Goal: Task Accomplishment & Management: Use online tool/utility

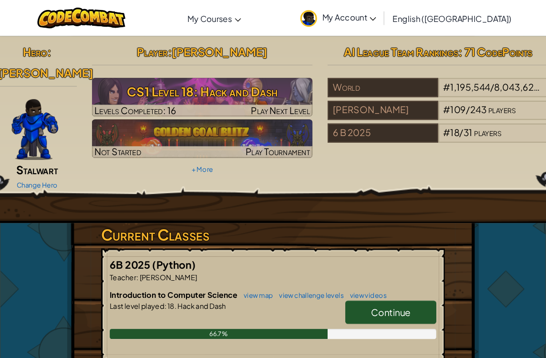
scroll to position [3, 0]
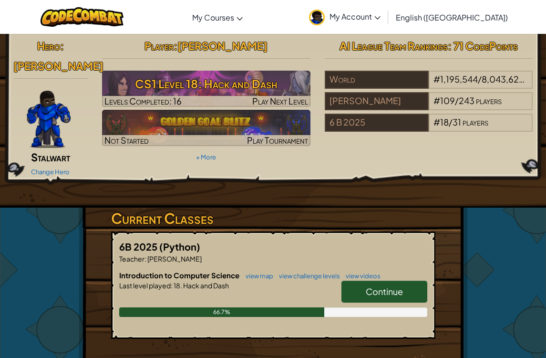
click at [406, 280] on link "Continue" at bounding box center [384, 291] width 86 height 22
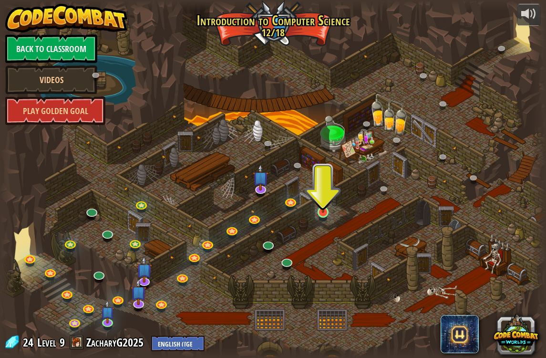
click at [324, 213] on img at bounding box center [323, 196] width 14 height 31
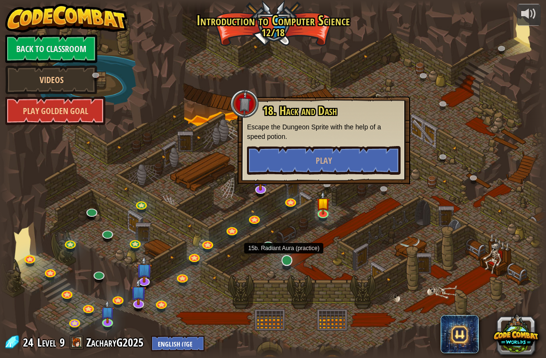
click at [287, 263] on link at bounding box center [287, 260] width 19 height 19
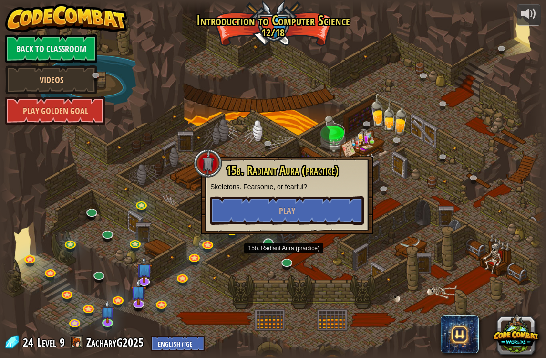
click at [267, 246] on link at bounding box center [268, 243] width 19 height 19
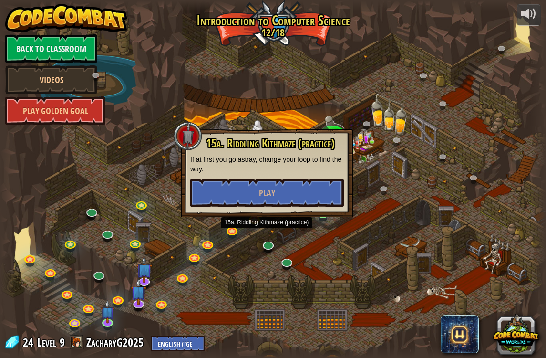
click at [326, 228] on div at bounding box center [273, 178] width 546 height 357
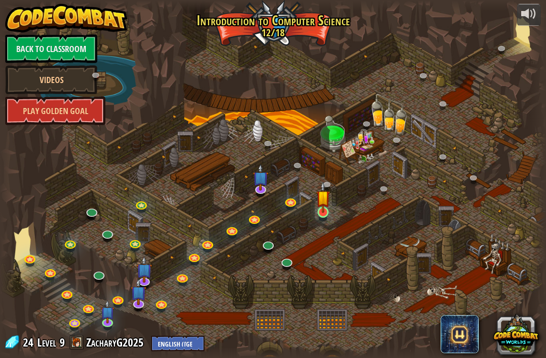
click at [326, 220] on link at bounding box center [323, 212] width 19 height 19
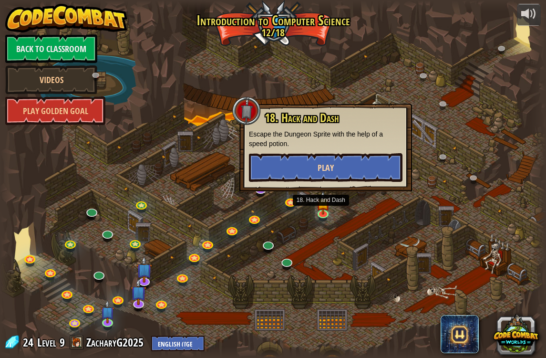
click at [363, 162] on button "Play" at bounding box center [326, 167] width 154 height 29
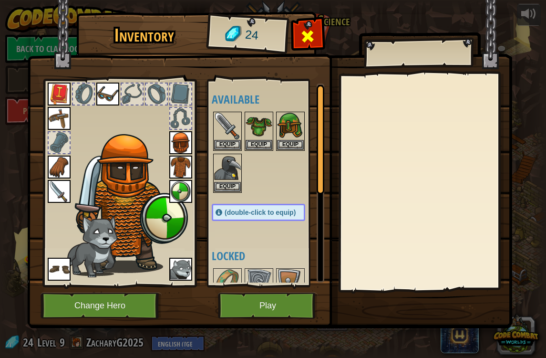
click at [300, 43] on div at bounding box center [308, 39] width 30 height 30
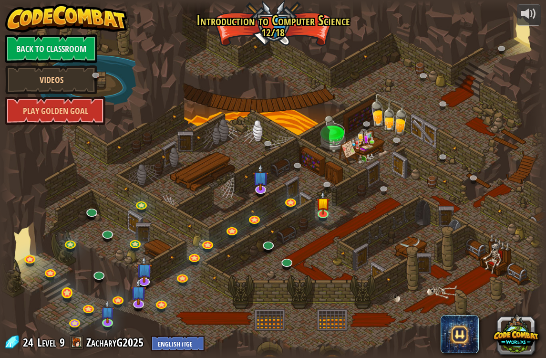
click at [67, 297] on link at bounding box center [67, 293] width 19 height 19
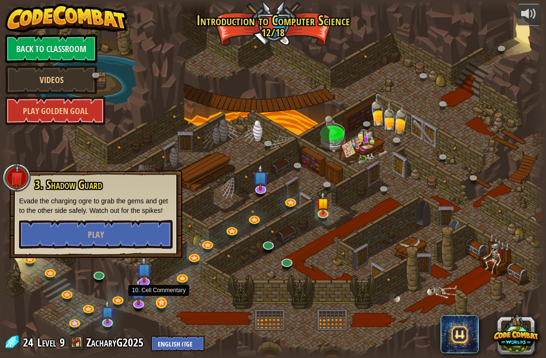
click at [167, 301] on link at bounding box center [162, 303] width 19 height 19
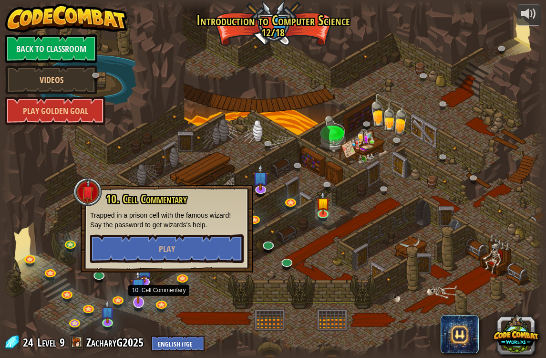
click at [145, 297] on img at bounding box center [138, 285] width 15 height 35
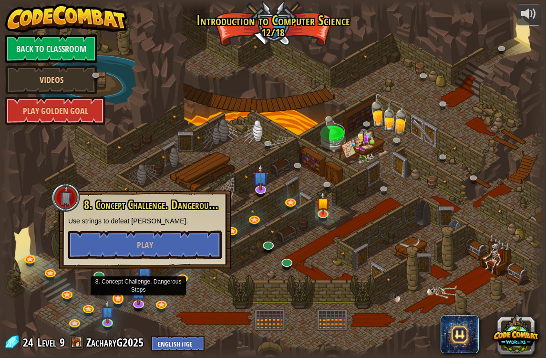
click at [124, 296] on link at bounding box center [118, 299] width 19 height 19
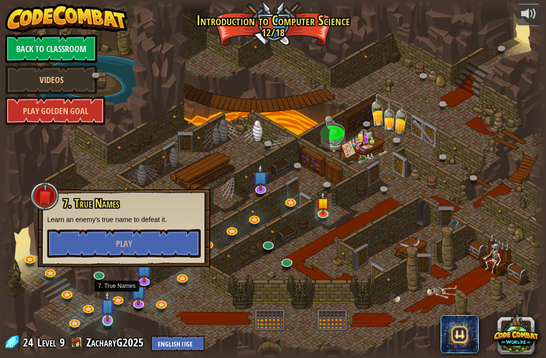
click at [113, 318] on img at bounding box center [108, 305] width 14 height 31
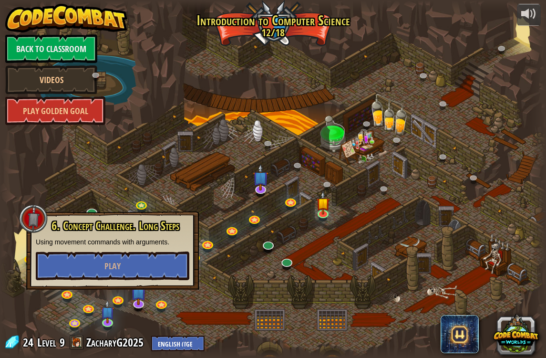
click at [255, 255] on div at bounding box center [273, 178] width 546 height 357
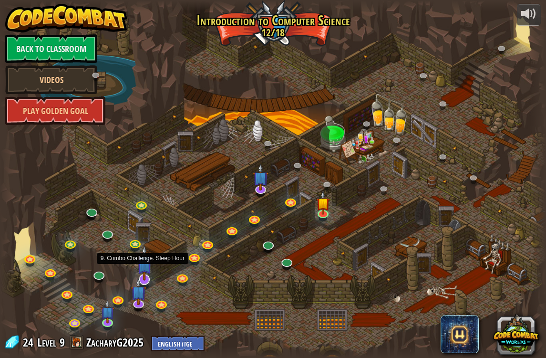
click at [145, 279] on img at bounding box center [144, 262] width 15 height 35
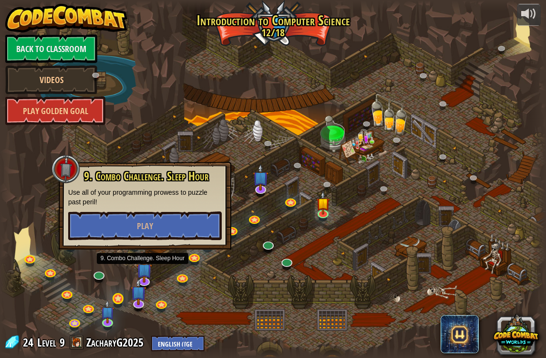
click at [121, 300] on link at bounding box center [118, 299] width 19 height 19
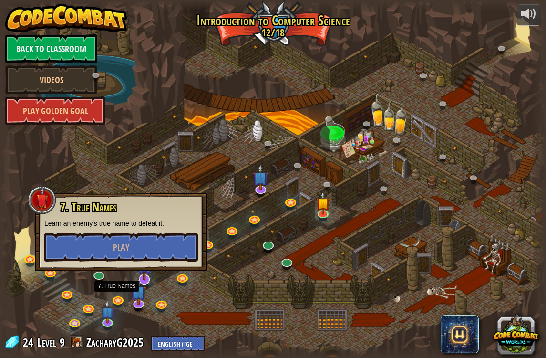
click at [151, 283] on link at bounding box center [144, 279] width 19 height 19
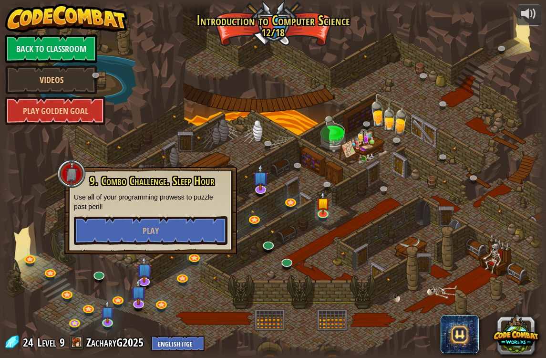
click at [220, 304] on div at bounding box center [273, 178] width 546 height 357
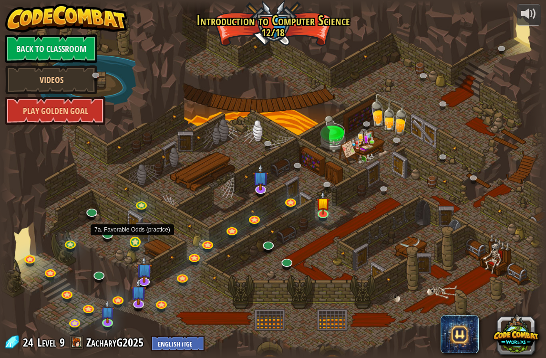
click at [132, 246] on link at bounding box center [135, 242] width 19 height 19
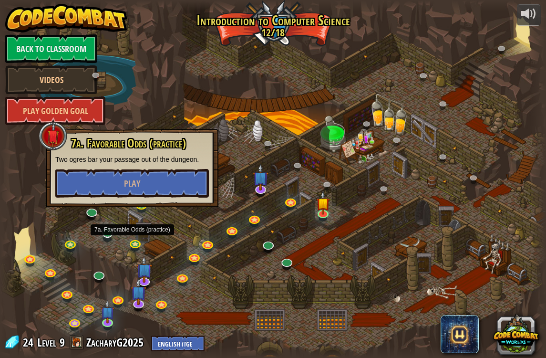
click at [105, 240] on link at bounding box center [107, 232] width 19 height 19
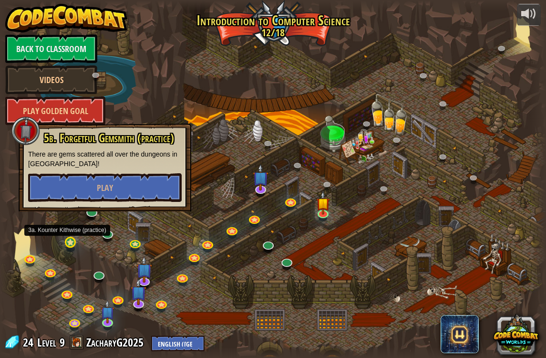
click at [73, 250] on link at bounding box center [71, 242] width 19 height 19
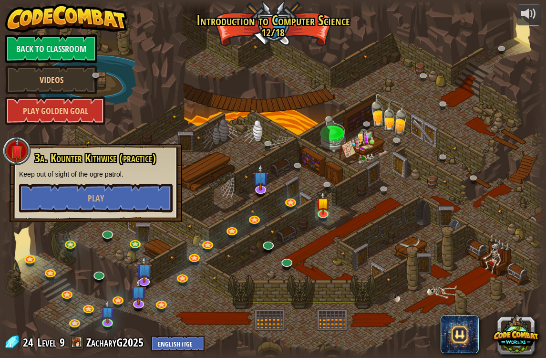
click at [123, 239] on div at bounding box center [273, 178] width 546 height 357
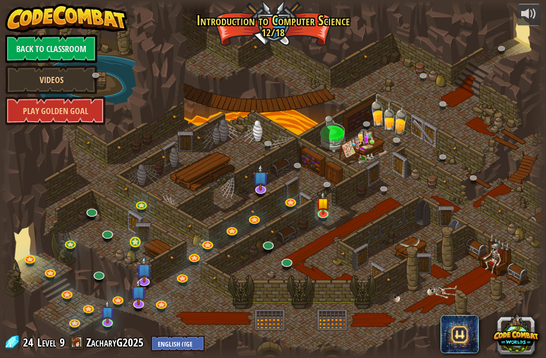
click at [139, 246] on link at bounding box center [135, 242] width 19 height 19
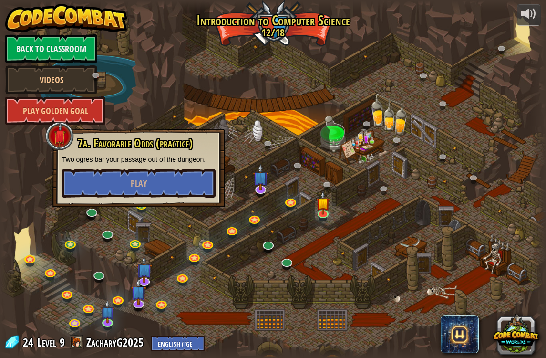
click at [148, 225] on div at bounding box center [273, 178] width 546 height 357
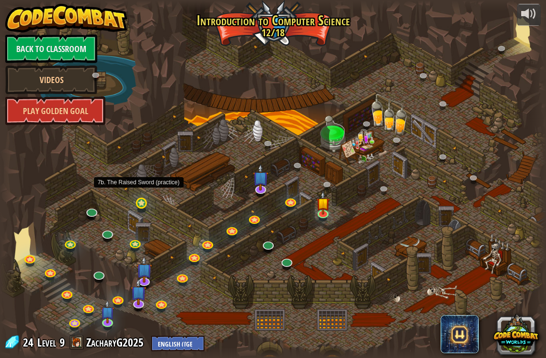
click at [143, 211] on link at bounding box center [142, 203] width 19 height 19
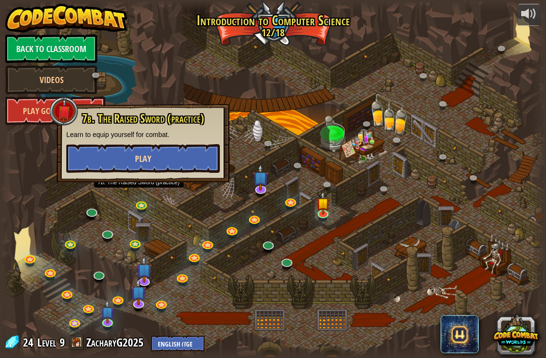
click at [184, 166] on button "Play" at bounding box center [143, 158] width 154 height 29
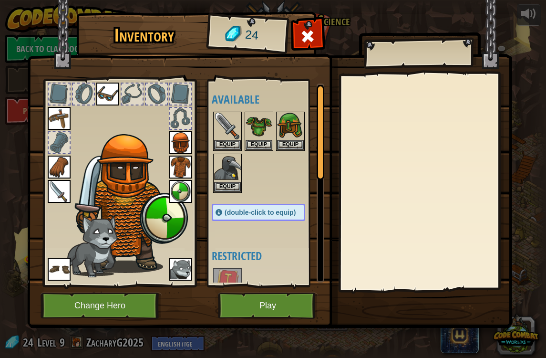
click at [253, 310] on button "Play" at bounding box center [268, 305] width 100 height 26
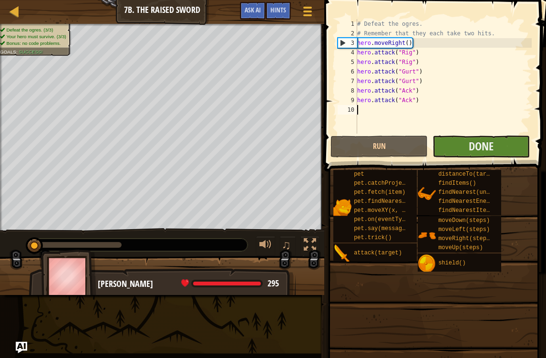
click at [502, 152] on button "Done" at bounding box center [481, 146] width 97 height 22
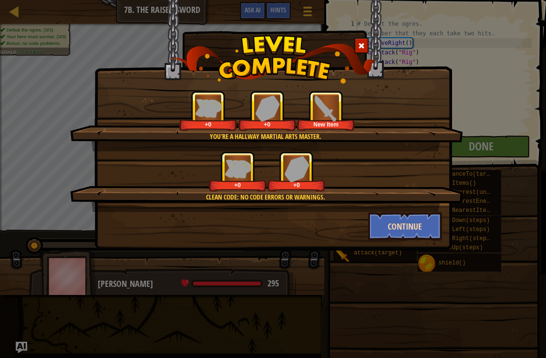
click at [420, 226] on button "Continue" at bounding box center [405, 226] width 74 height 29
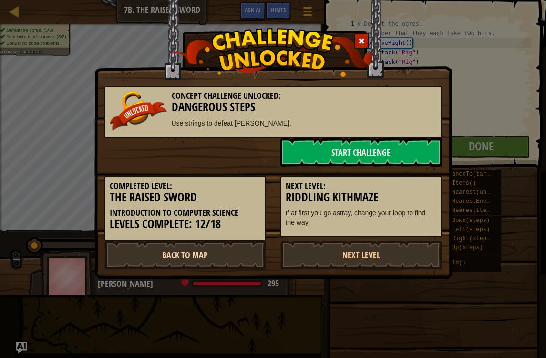
click at [246, 249] on link "Back to Map" at bounding box center [185, 254] width 162 height 29
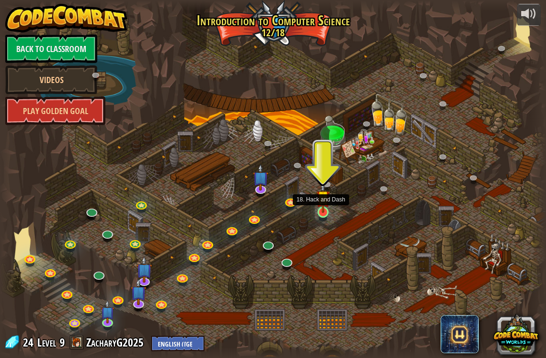
click at [325, 220] on link at bounding box center [323, 212] width 19 height 19
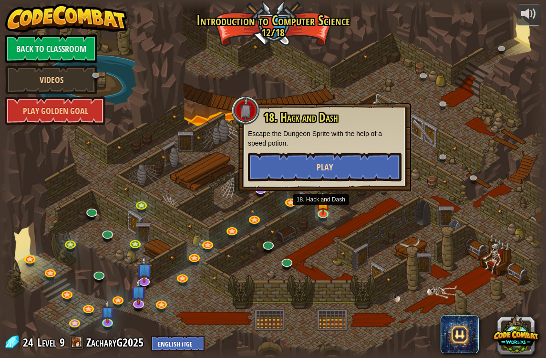
click at [369, 170] on button "Play" at bounding box center [325, 167] width 154 height 29
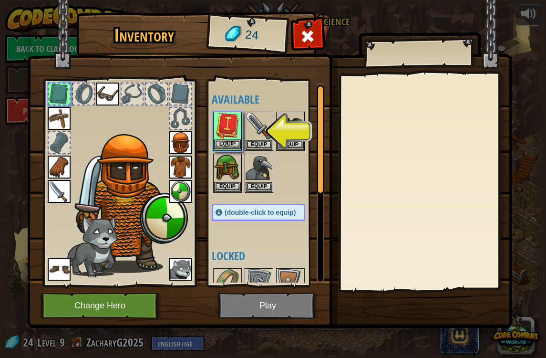
click at [236, 145] on button "Equip" at bounding box center [227, 144] width 27 height 10
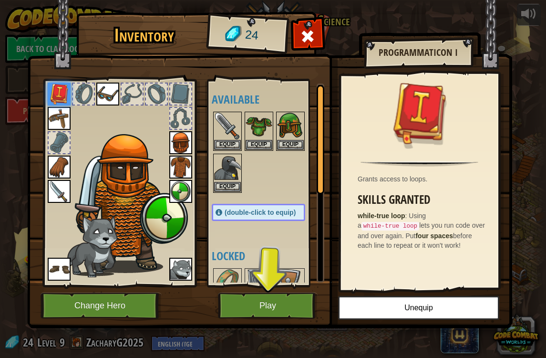
click at [300, 309] on button "Play" at bounding box center [268, 305] width 100 height 26
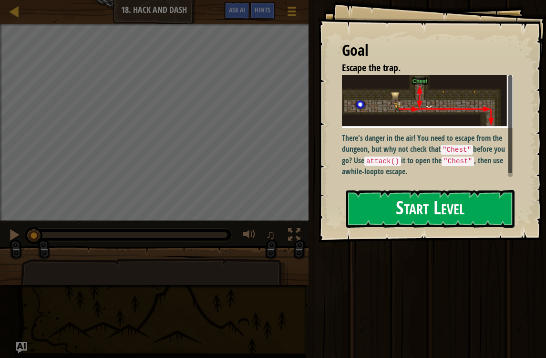
click at [380, 190] on button "Start Level" at bounding box center [430, 209] width 168 height 38
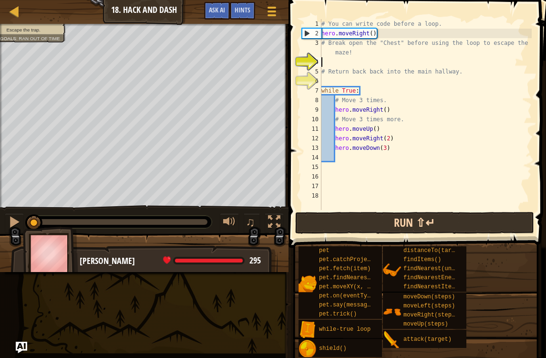
click at [461, 228] on button "Run ⇧↵" at bounding box center [414, 223] width 239 height 22
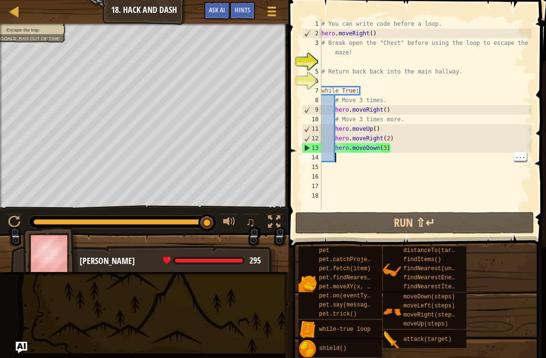
click at [347, 159] on div "# You can write code before a loop. hero . moveRight ( ) # Break open the "Ches…" at bounding box center [426, 124] width 212 height 210
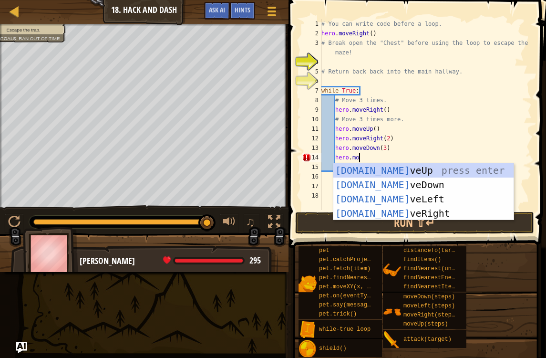
scroll to position [5, 3]
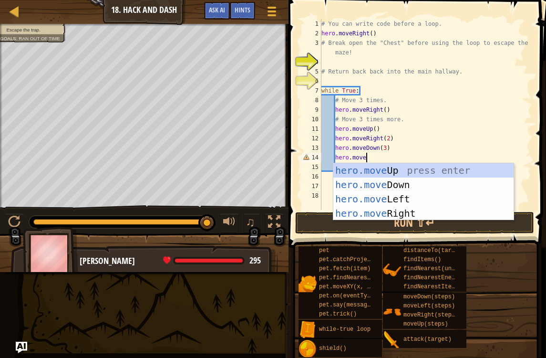
type textarea "hero.mover"
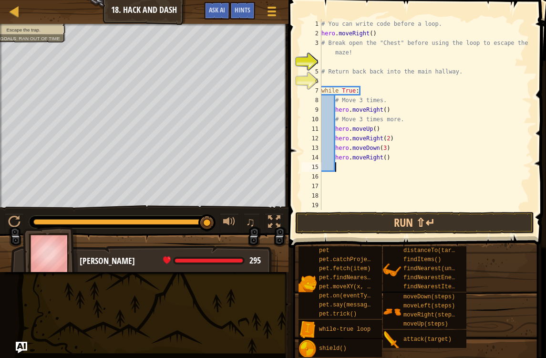
scroll to position [5, 1]
type textarea "hero.moveRight(2)"
click at [396, 222] on button "Run ⇧↵" at bounding box center [414, 223] width 239 height 22
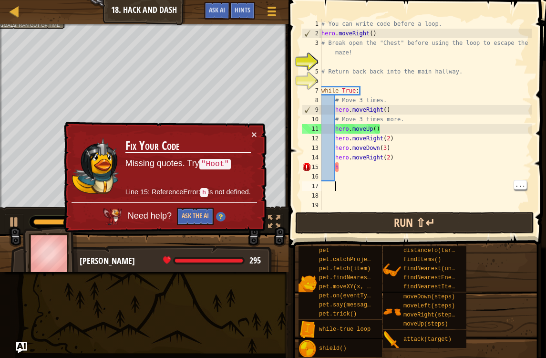
type textarea "h"
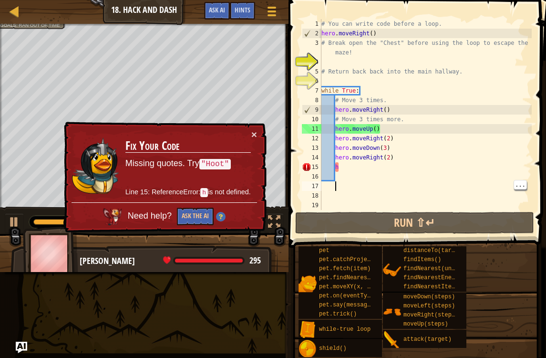
click at [343, 165] on div "# You can write code before a loop. hero . moveRight ( ) # Break open the "Ches…" at bounding box center [426, 124] width 212 height 210
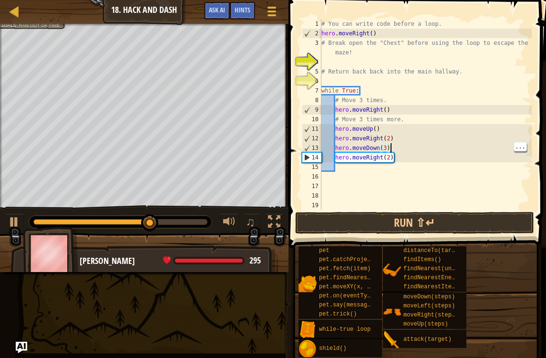
click at [385, 144] on div "# You can write code before a loop. hero . moveRight ( ) # Break open the "Ches…" at bounding box center [426, 124] width 212 height 210
type textarea "hero.moveDown(4)"
click at [443, 217] on button "Run ⇧↵" at bounding box center [414, 223] width 239 height 22
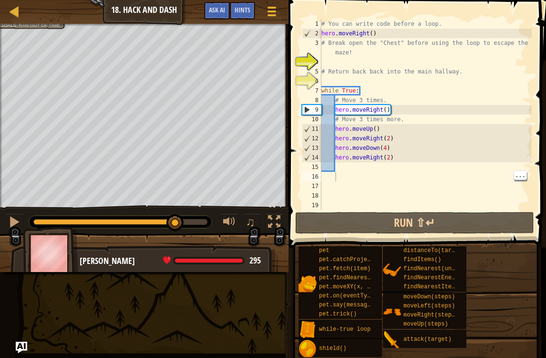
click at [349, 175] on div "# You can write code before a loop. hero . moveRight ( ) # Break open the "Ches…" at bounding box center [426, 124] width 212 height 210
click at [343, 167] on div "# You can write code before a loop. hero . moveRight ( ) # Break open the "Ches…" at bounding box center [426, 124] width 212 height 210
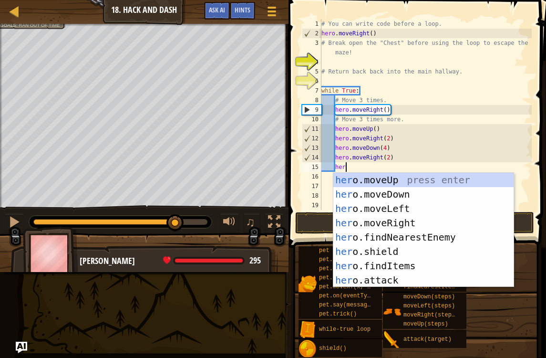
scroll to position [5, 1]
type textarea "hero"
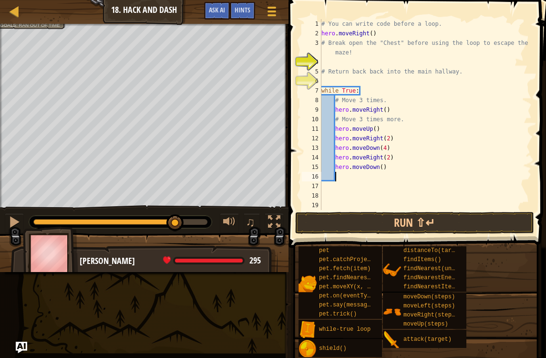
scroll to position [5, 1]
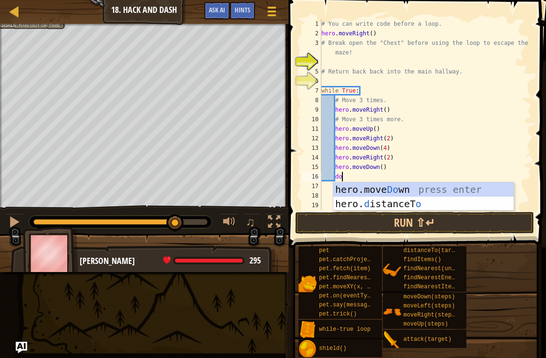
type textarea "dow"
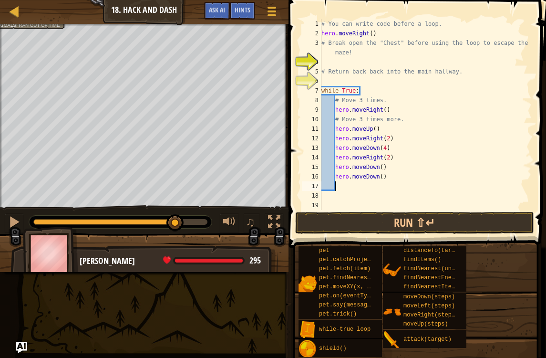
scroll to position [5, 0]
type textarea "hero.moveDown()"
click at [447, 217] on button "Run ⇧↵" at bounding box center [414, 223] width 239 height 22
type textarea "hero.moveRight(3)"
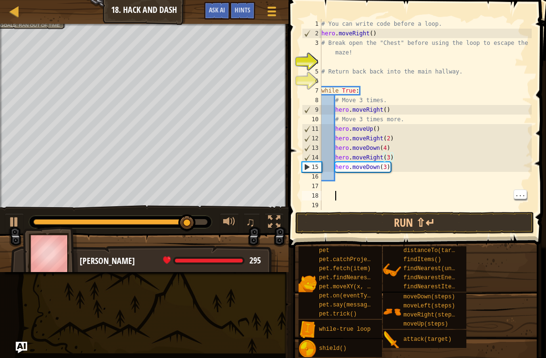
scroll to position [5, 0]
click at [446, 208] on div "# You can write code before a loop. hero . moveRight ( ) # Break open the "Ches…" at bounding box center [426, 124] width 212 height 210
click at [473, 226] on button "Run ⇧↵" at bounding box center [414, 223] width 239 height 22
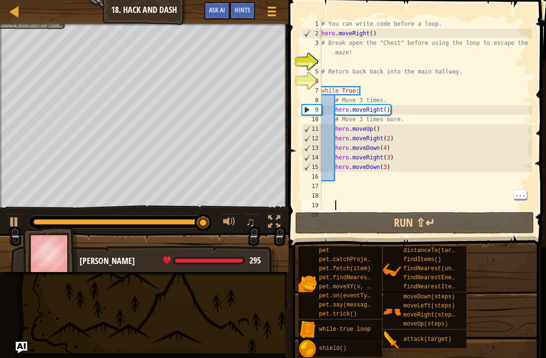
click at [343, 185] on div "# You can write code before a loop. hero . moveRight ( ) # Break open the "Ches…" at bounding box center [426, 124] width 212 height 210
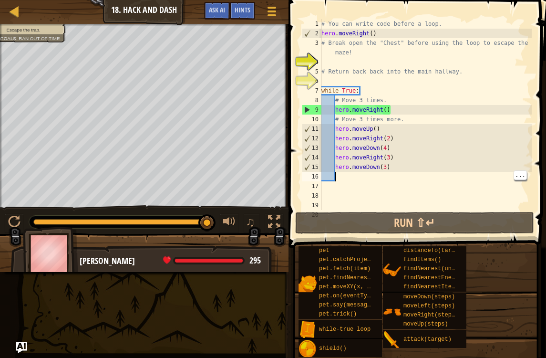
click at [348, 176] on div "# You can write code before a loop. hero . moveRight ( ) # Break open the "Ches…" at bounding box center [426, 124] width 212 height 210
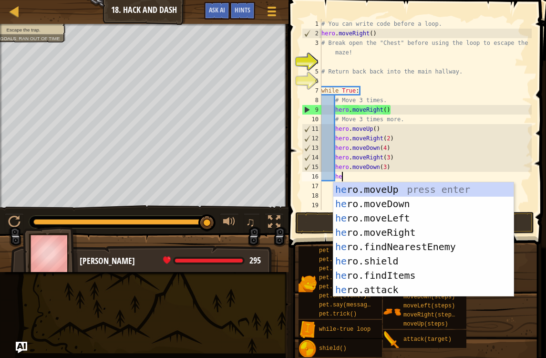
scroll to position [5, 1]
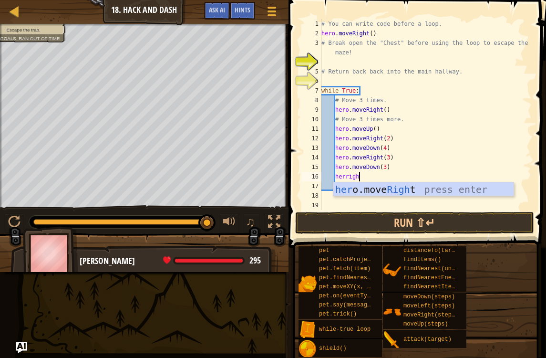
type textarea "herright"
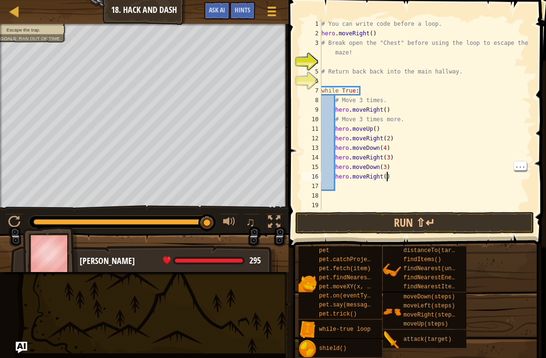
scroll to position [5, 6]
type textarea "hero.moveRight(3)"
click at [463, 232] on button "Run ⇧↵" at bounding box center [414, 223] width 239 height 22
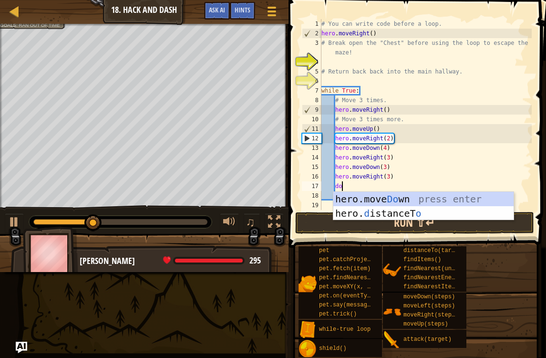
scroll to position [5, 1]
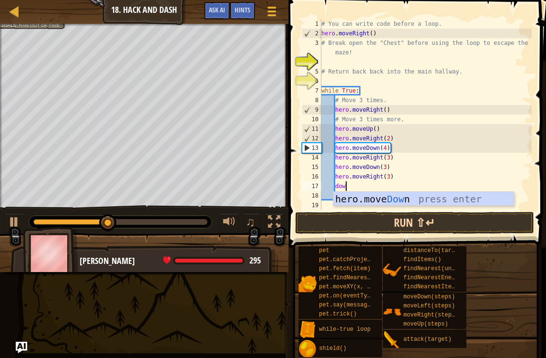
type textarea "down"
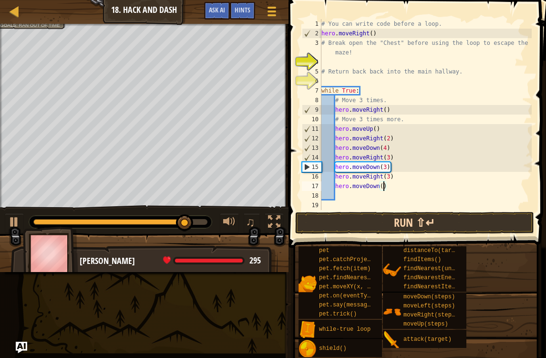
scroll to position [5, 5]
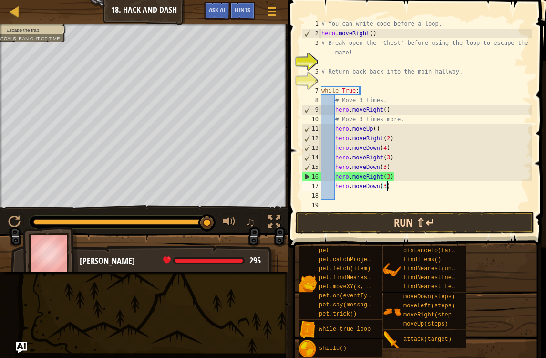
click at [450, 219] on button "Run ⇧↵" at bounding box center [414, 223] width 239 height 22
type textarea "hero.moveDown(3)"
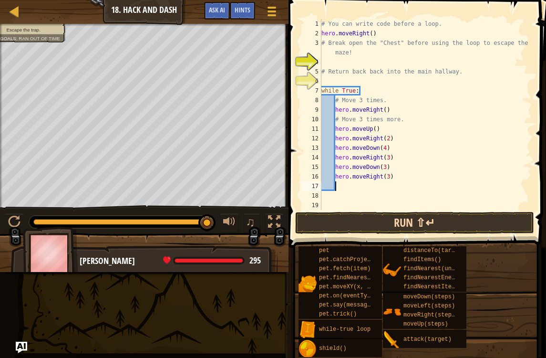
click at [455, 212] on button "Run ⇧↵" at bounding box center [414, 223] width 239 height 22
type textarea "hero.mover"
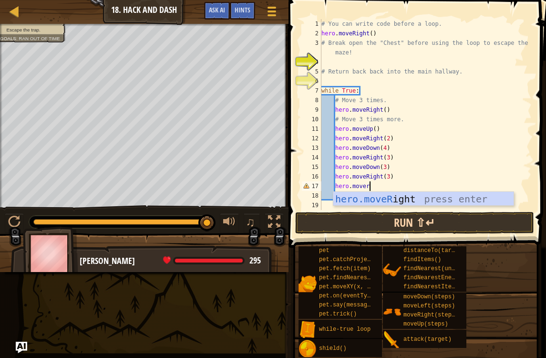
scroll to position [5, 0]
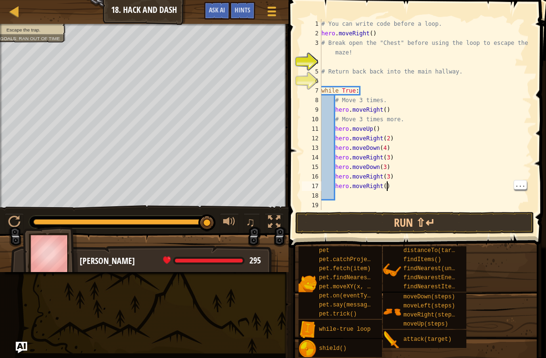
click at [388, 183] on div "# You can write code before a loop. hero . moveRight ( ) # Break open the "Ches…" at bounding box center [426, 124] width 212 height 210
type textarea "hero.moveDown(3)"
click at [448, 218] on button "Run ⇧↵" at bounding box center [414, 223] width 239 height 22
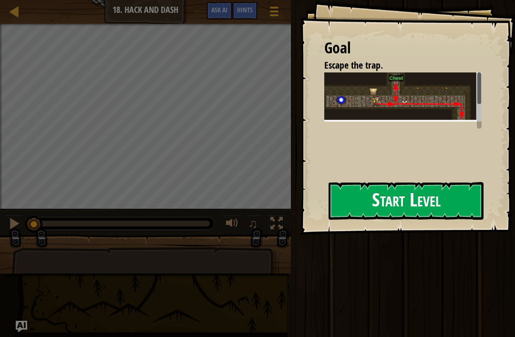
click at [447, 210] on button "Start Level" at bounding box center [406, 201] width 155 height 38
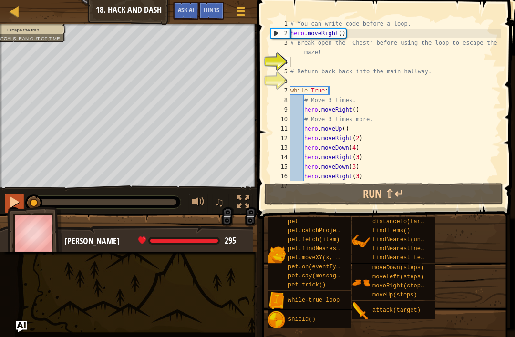
click at [10, 206] on div at bounding box center [14, 202] width 12 height 12
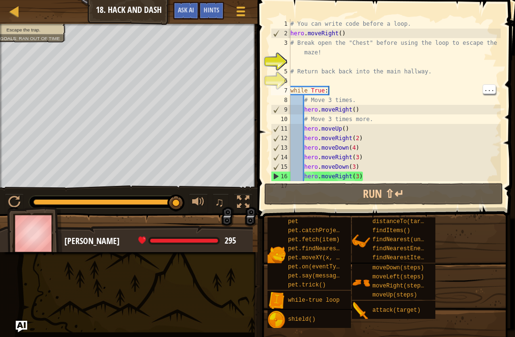
click at [340, 85] on div "# You can write code before a loop. hero . moveRight ( ) # Break open the "Ches…" at bounding box center [395, 109] width 212 height 181
click at [337, 101] on div "# You can write code before a loop. hero . moveRight ( ) # Break open the "Ches…" at bounding box center [395, 109] width 212 height 181
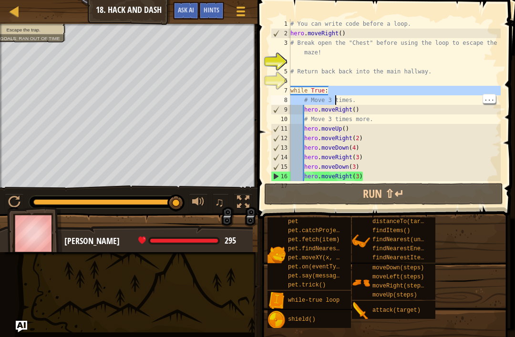
type textarea "while True:"
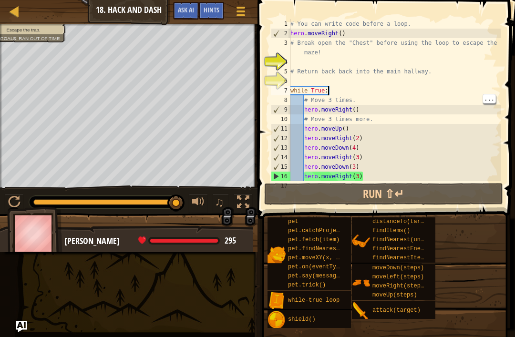
type textarea "# Move 3 times."
